Goal: Information Seeking & Learning: Learn about a topic

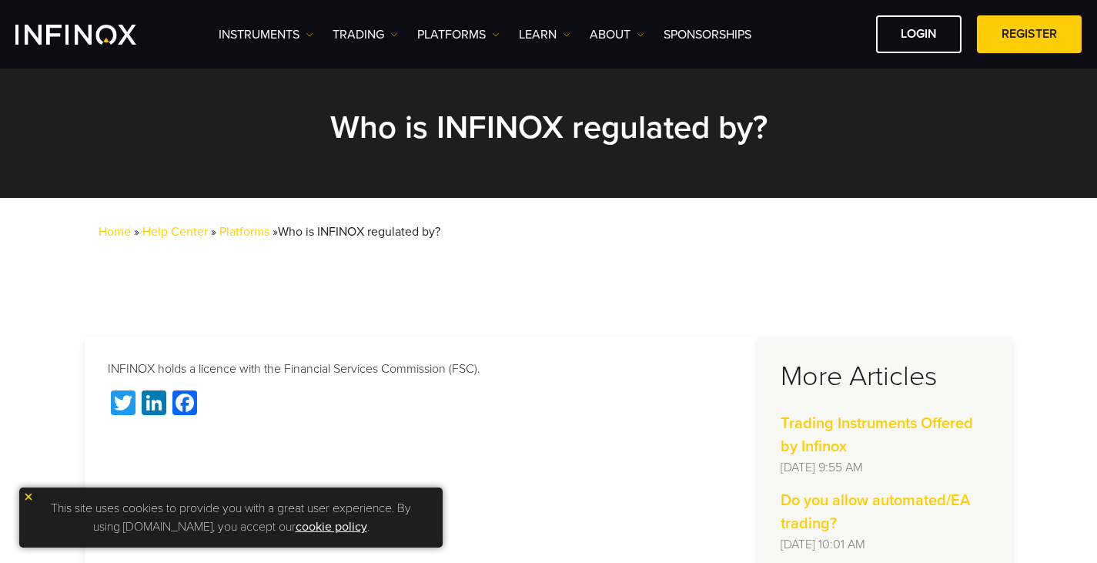
click at [297, 524] on link "cookie policy" at bounding box center [332, 526] width 72 height 15
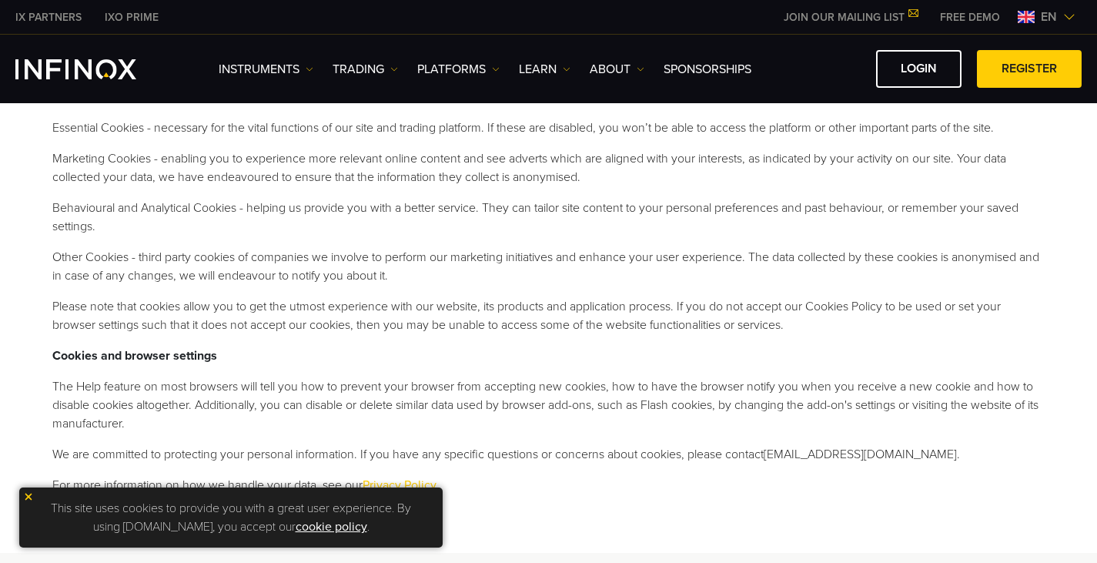
scroll to position [563, 0]
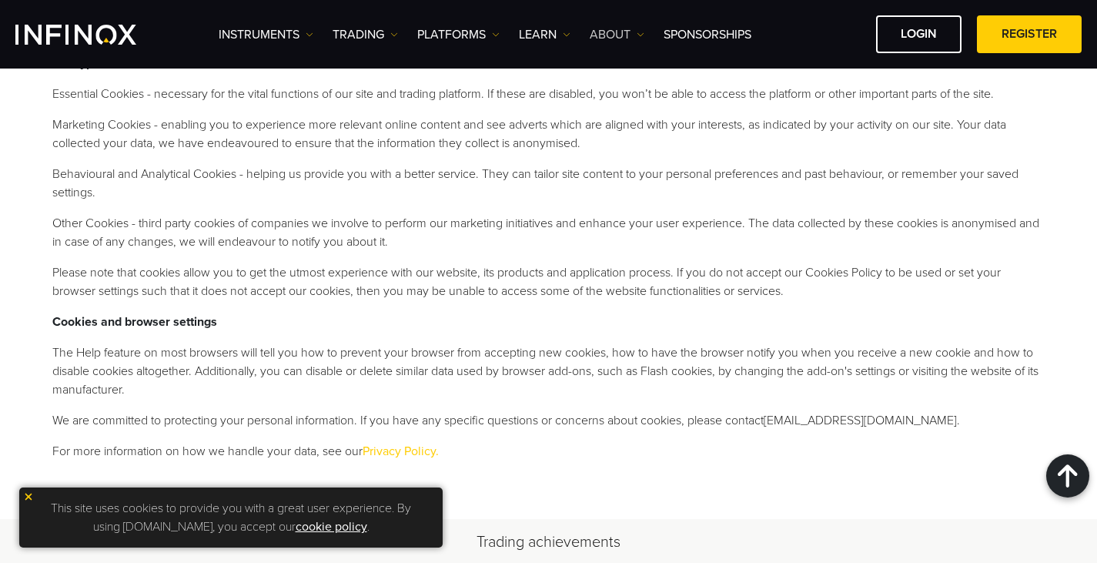
click at [631, 35] on link "ABOUT" at bounding box center [617, 34] width 55 height 18
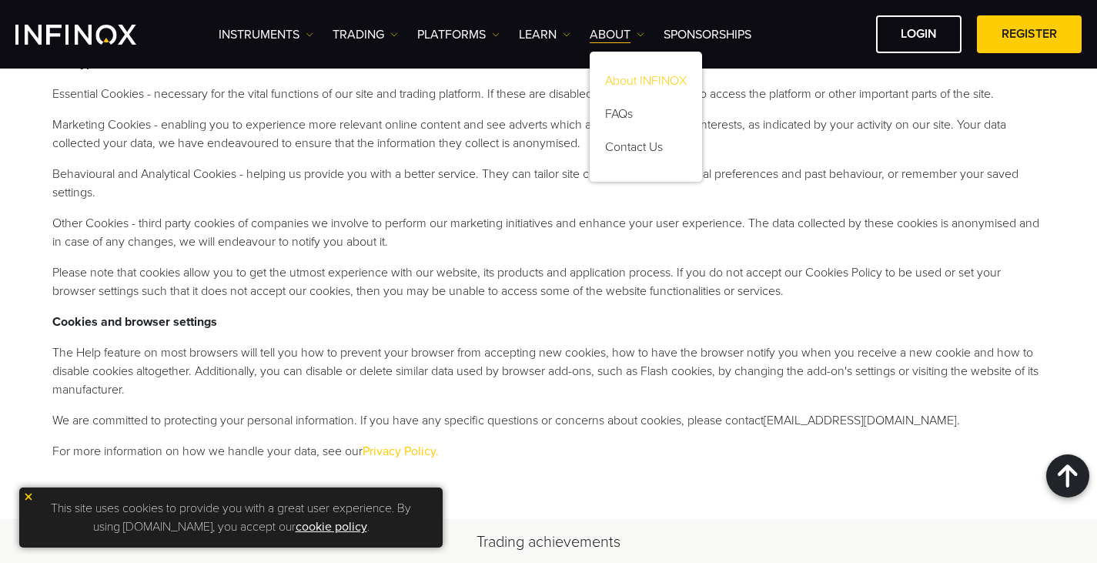
scroll to position [0, 0]
click at [622, 82] on link "About INFINOX" at bounding box center [646, 83] width 112 height 33
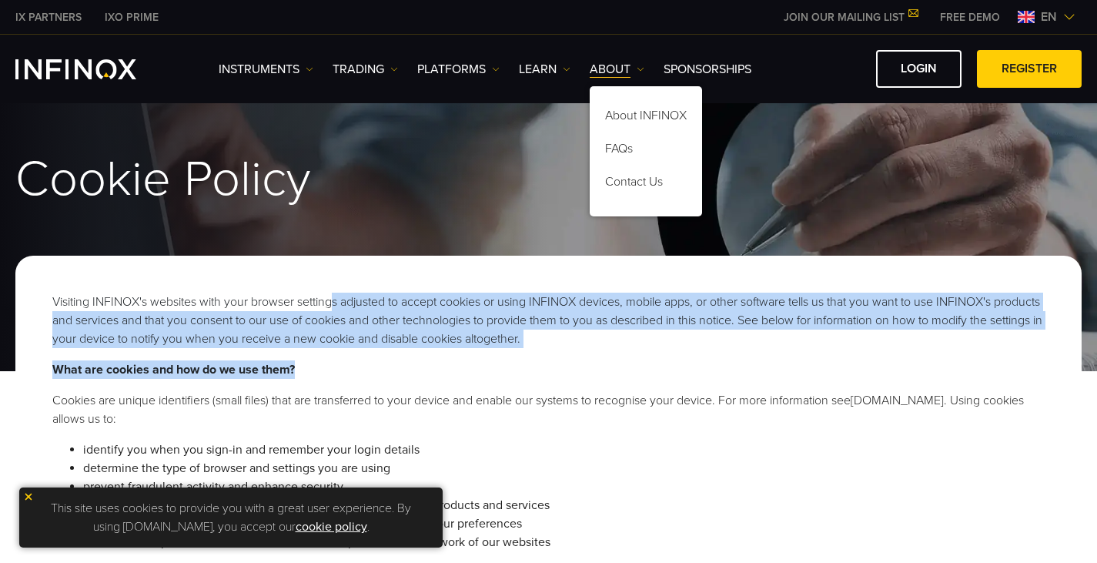
drag, startPoint x: 336, startPoint y: 289, endPoint x: 113, endPoint y: 320, distance: 225.4
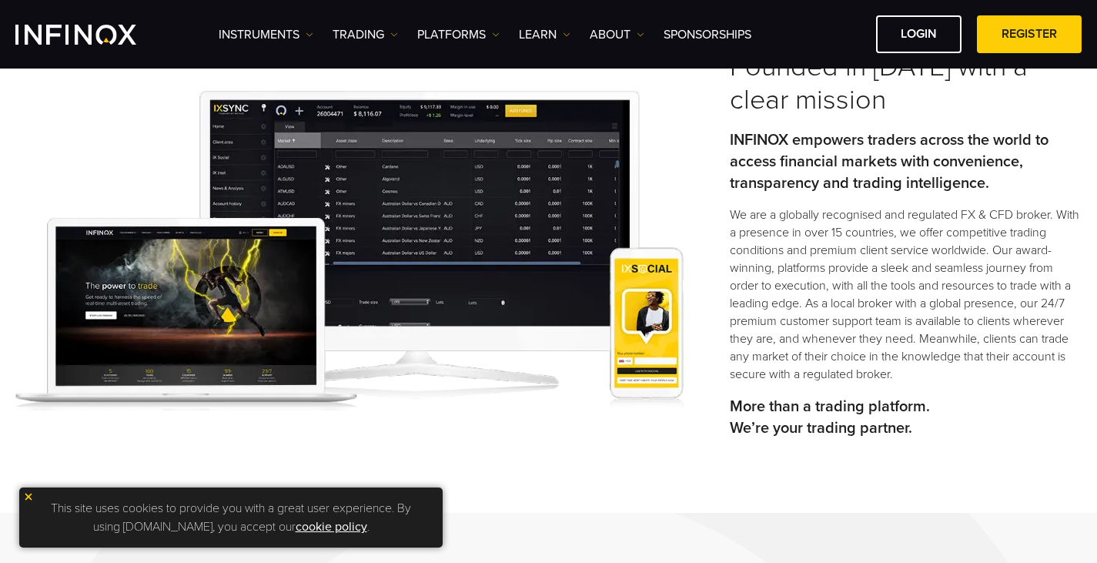
scroll to position [492, 0]
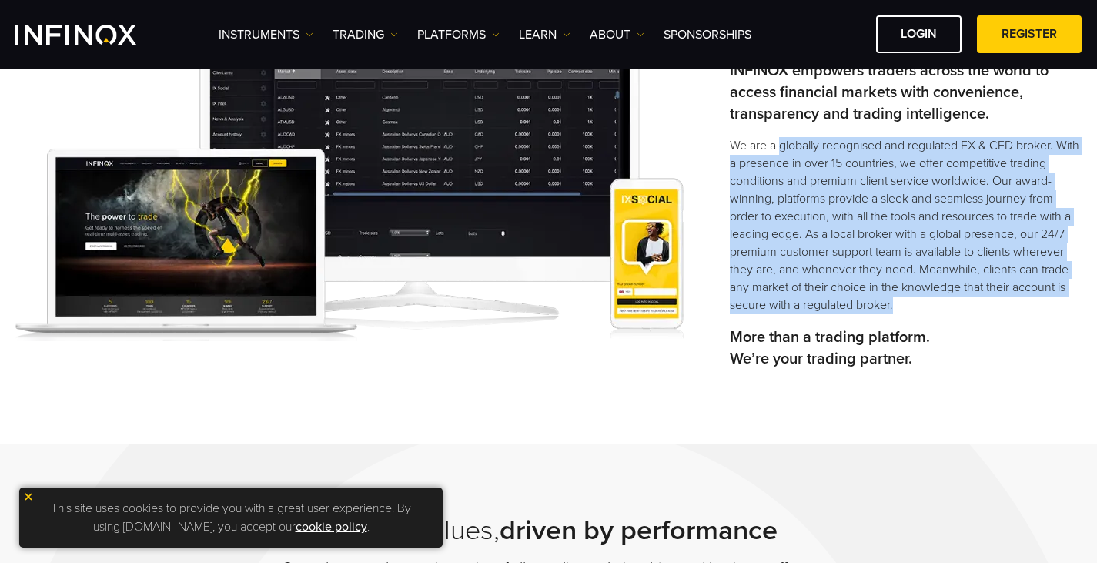
drag, startPoint x: 781, startPoint y: 147, endPoint x: 1026, endPoint y: 302, distance: 289.0
click at [1028, 302] on p "We are a globally recognised and regulated FX & CFD broker. With a presence in …" at bounding box center [906, 225] width 352 height 177
copy p "globally recognised and regulated FX & CFD broker. With a presence in over 15 c…"
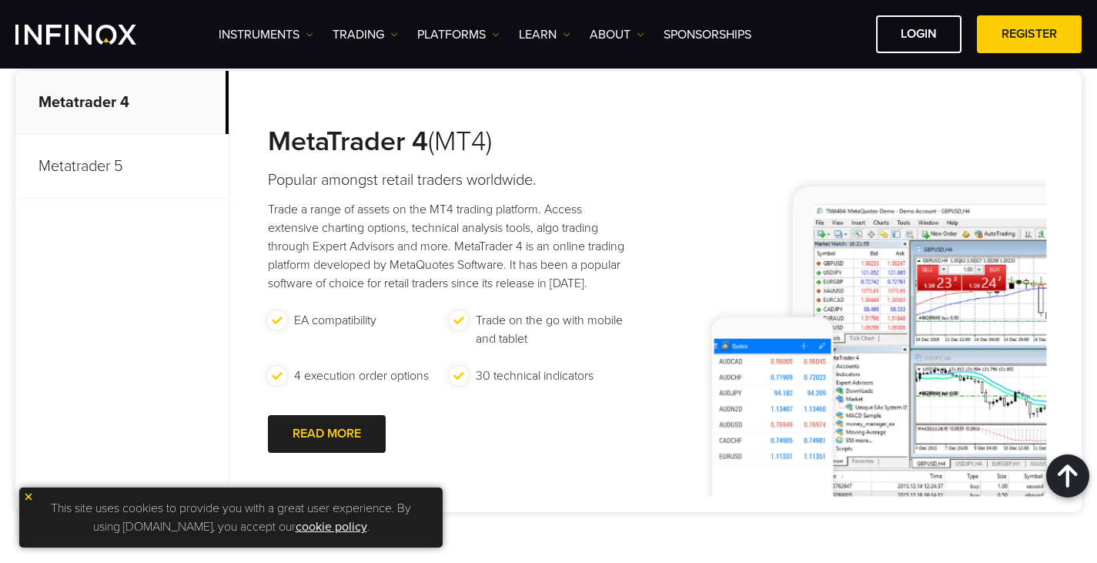
scroll to position [5730, 0]
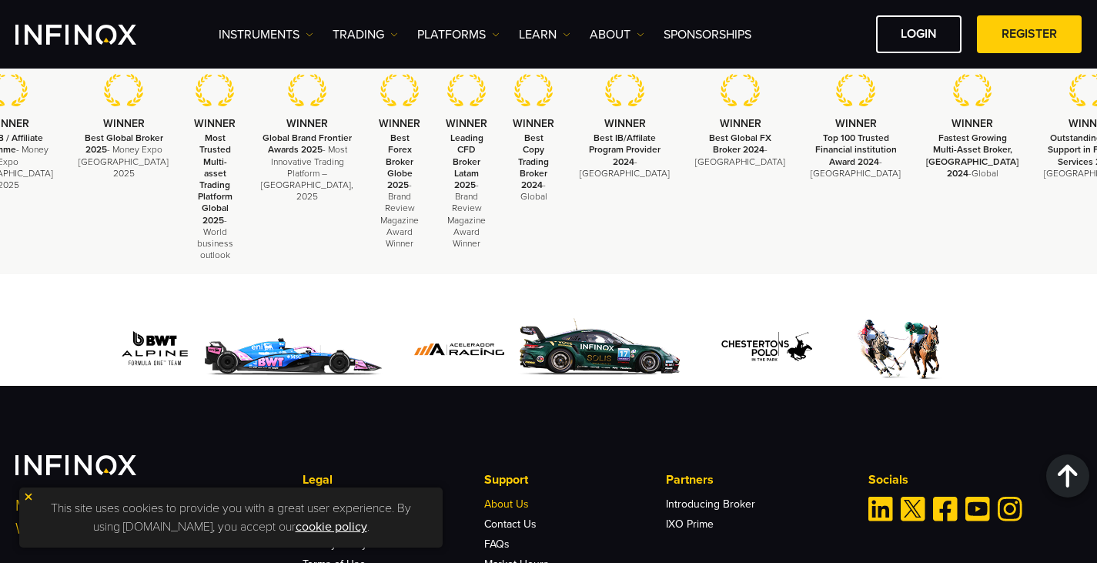
click at [501, 497] on link "About Us" at bounding box center [506, 503] width 45 height 13
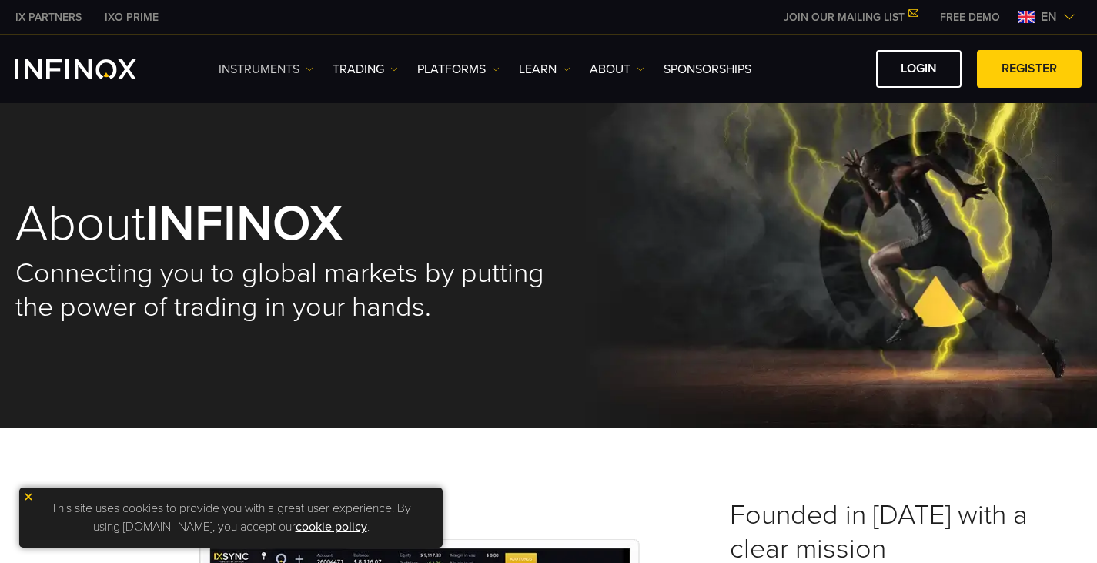
click at [220, 77] on link "Instruments" at bounding box center [266, 69] width 95 height 18
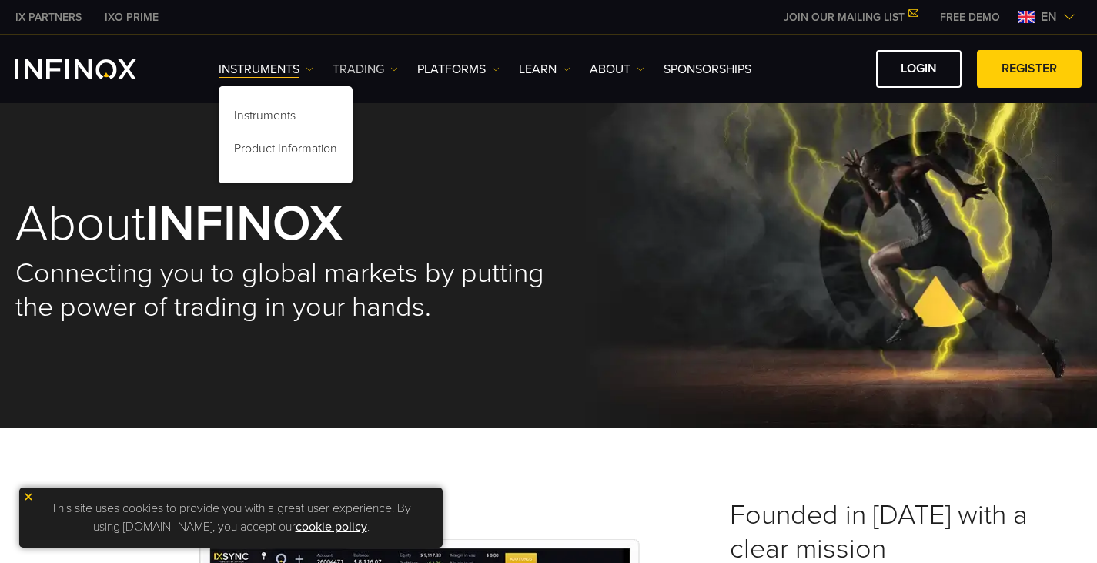
click at [340, 73] on link "TRADING" at bounding box center [365, 69] width 65 height 18
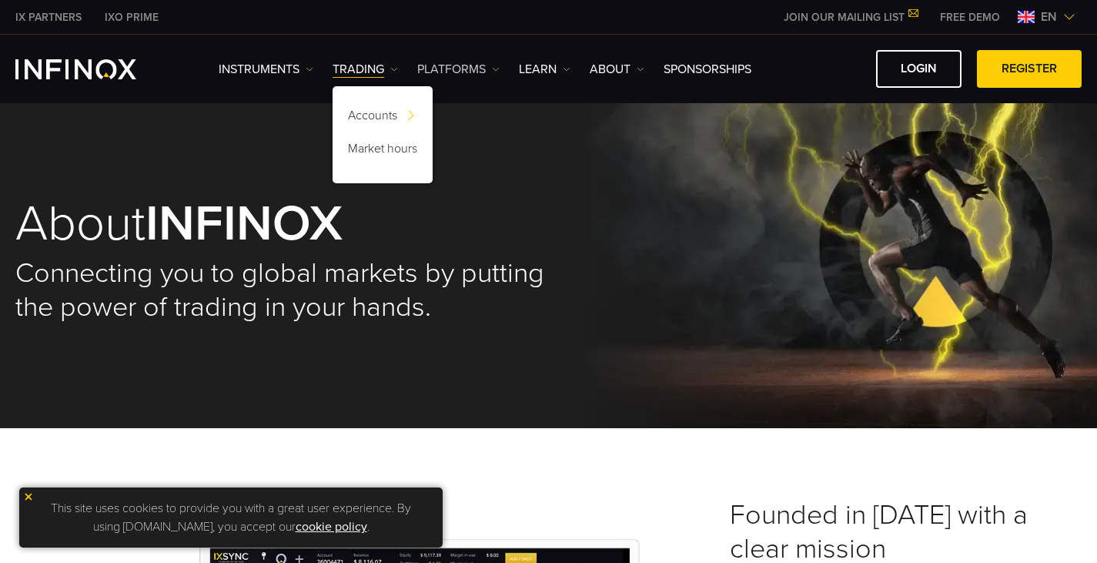
click at [445, 75] on link "PLATFORMS" at bounding box center [458, 69] width 82 height 18
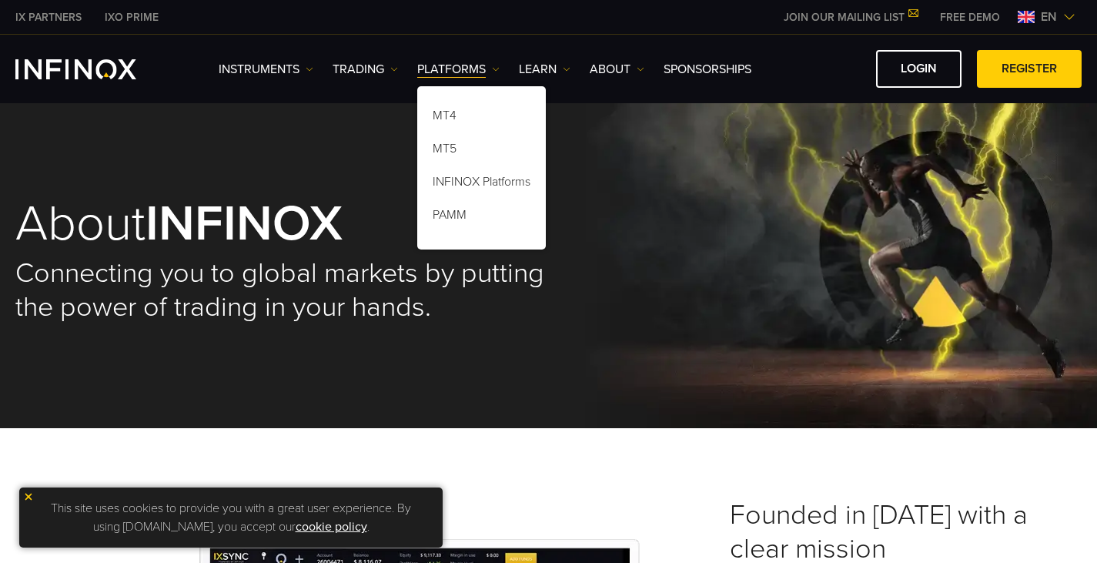
click at [538, 80] on div "MT4 MT5 INFINOX Platforms PAMM" at bounding box center [481, 164] width 129 height 171
click at [548, 67] on link "Learn" at bounding box center [545, 69] width 52 height 18
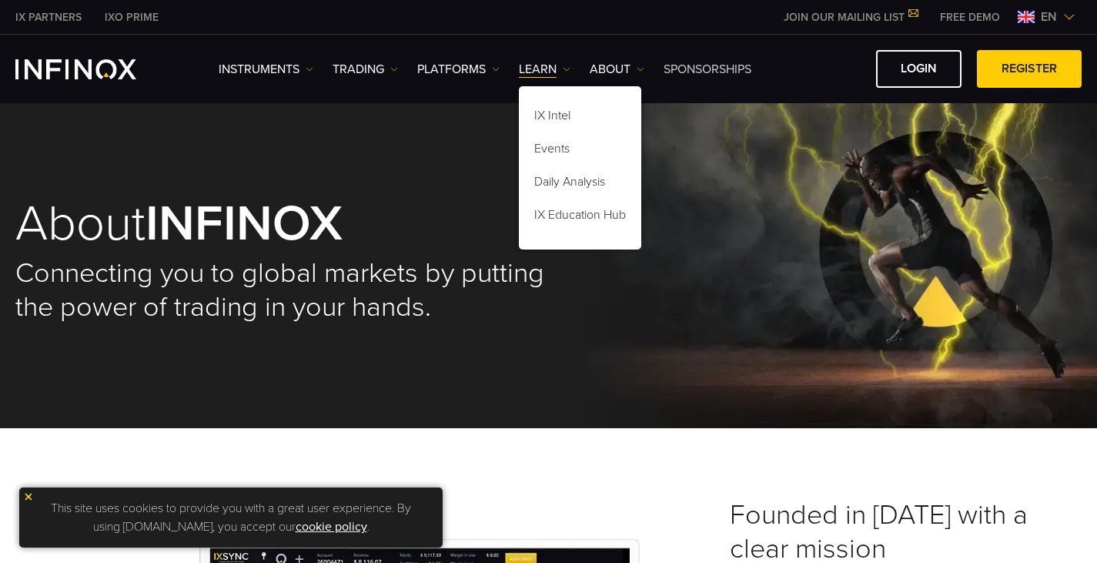
click at [695, 62] on link "SPONSORSHIPS" at bounding box center [708, 69] width 88 height 18
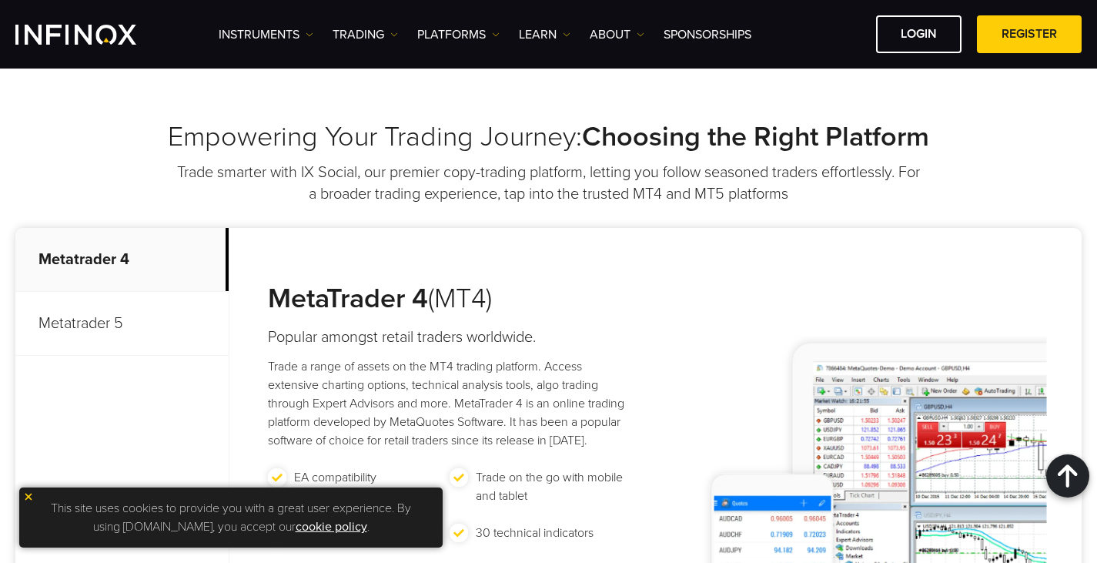
scroll to position [931, 0]
